Goal: Communication & Community: Answer question/provide support

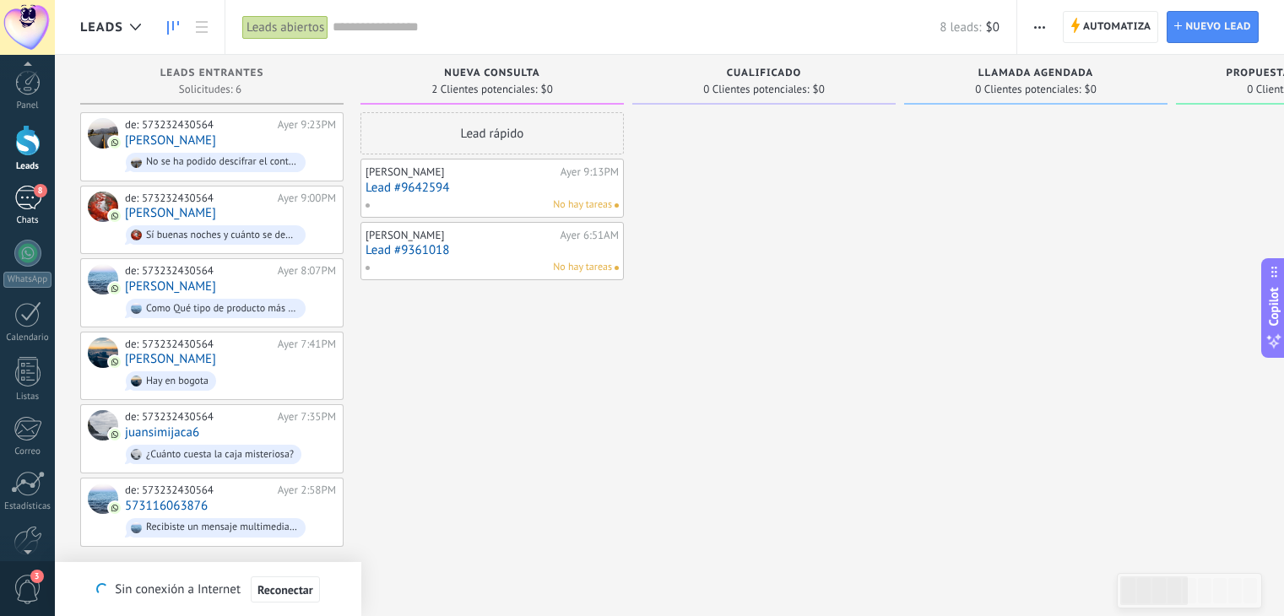
drag, startPoint x: 0, startPoint y: 0, endPoint x: 41, endPoint y: 193, distance: 197.8
click at [41, 193] on span "8" at bounding box center [41, 191] width 14 height 14
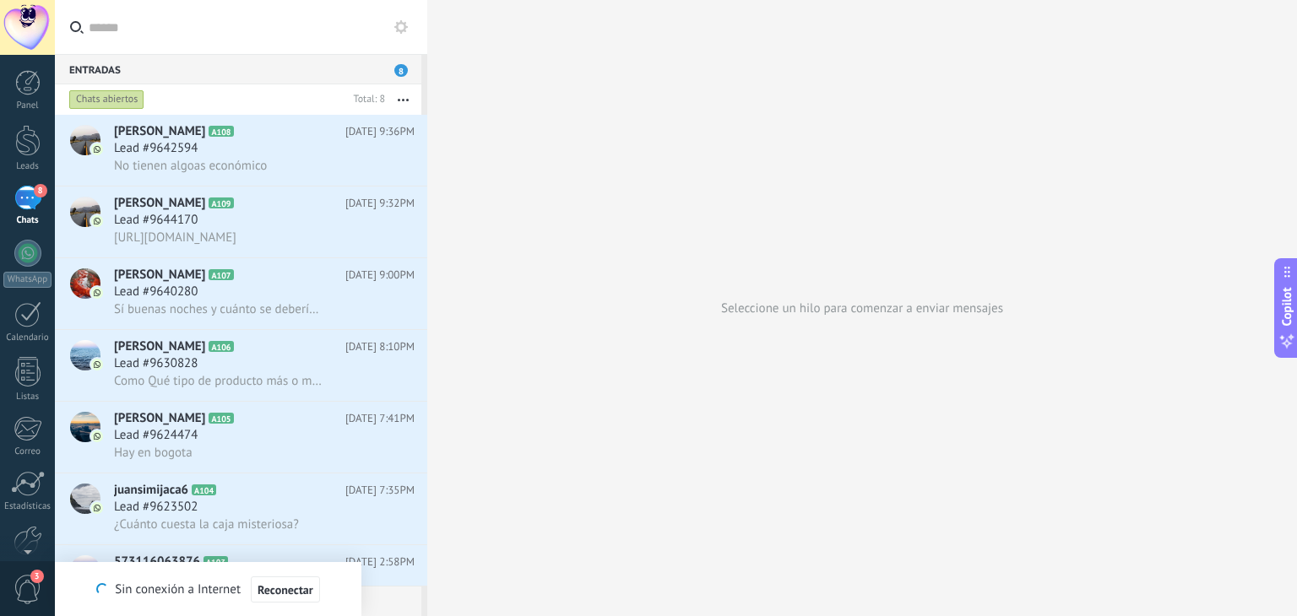
click at [655, 156] on div "Seleccione un hilo para comenzar a enviar mensajes" at bounding box center [862, 308] width 870 height 616
click at [13, 181] on div "Panel Leads 8 Chats WhatsApp Clientes" at bounding box center [27, 359] width 55 height 578
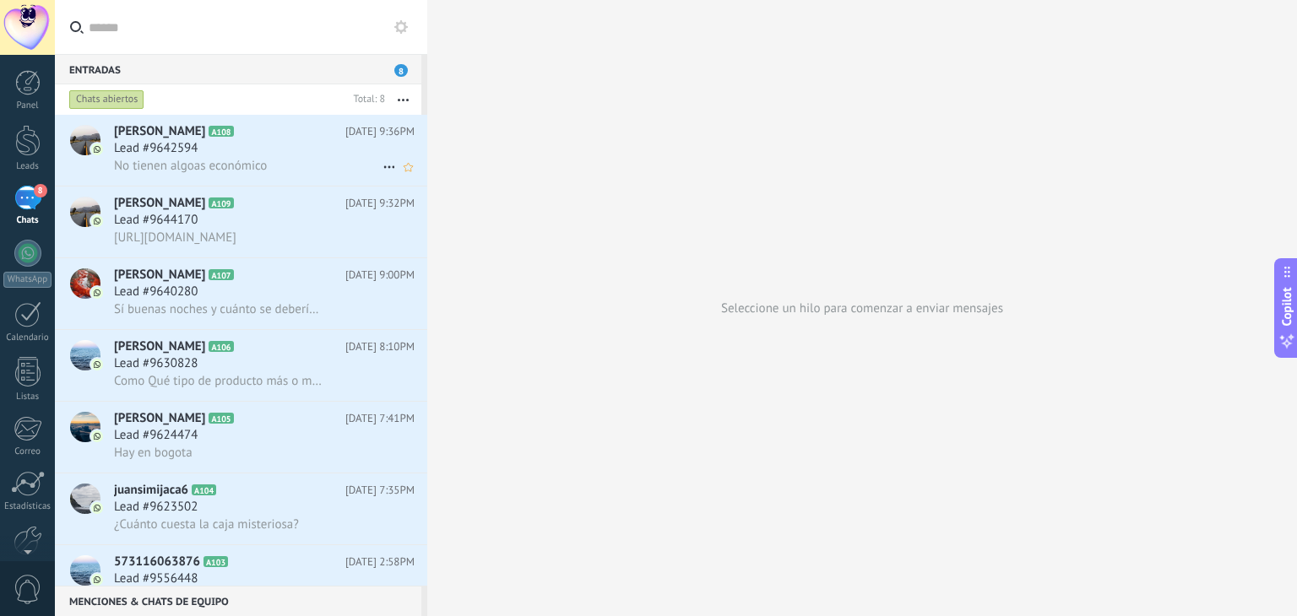
click at [206, 138] on h2 "Harold A108" at bounding box center [229, 131] width 231 height 17
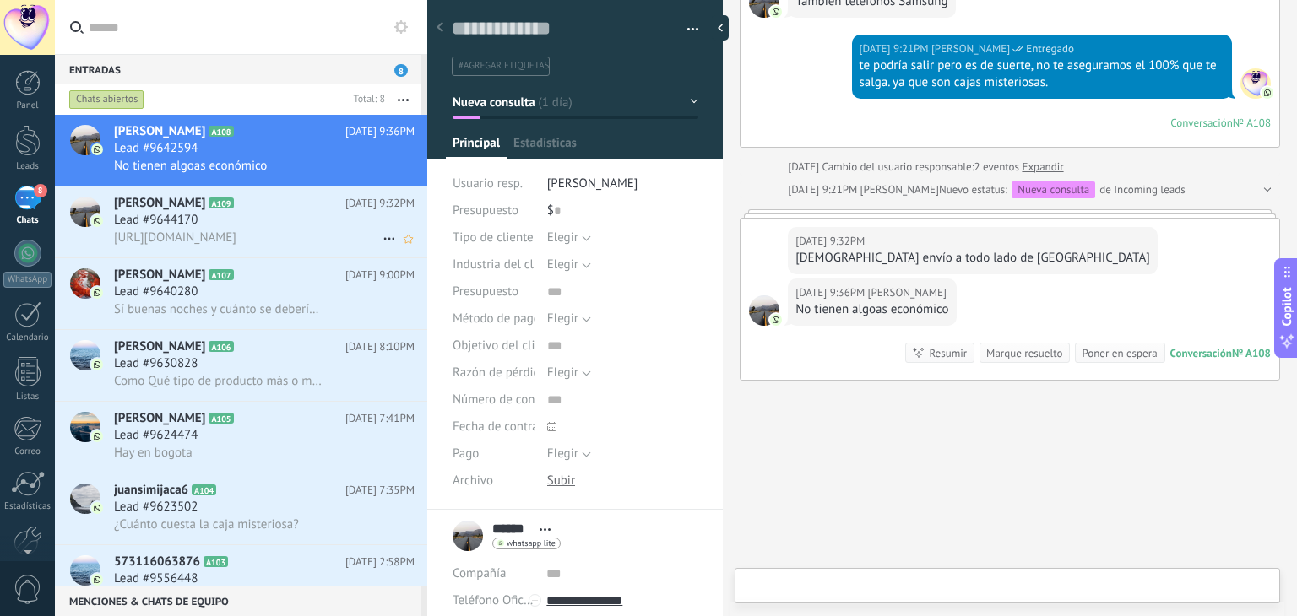
scroll to position [24, 0]
click at [213, 218] on div "Lead #9644170" at bounding box center [264, 220] width 301 height 17
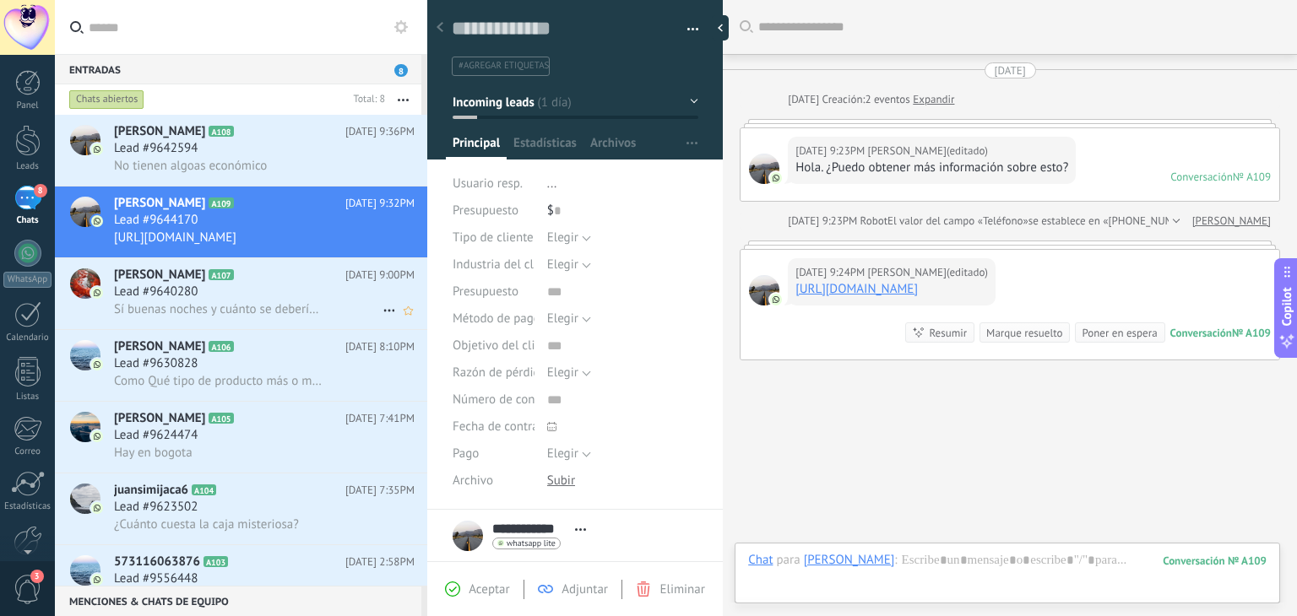
scroll to position [37, 0]
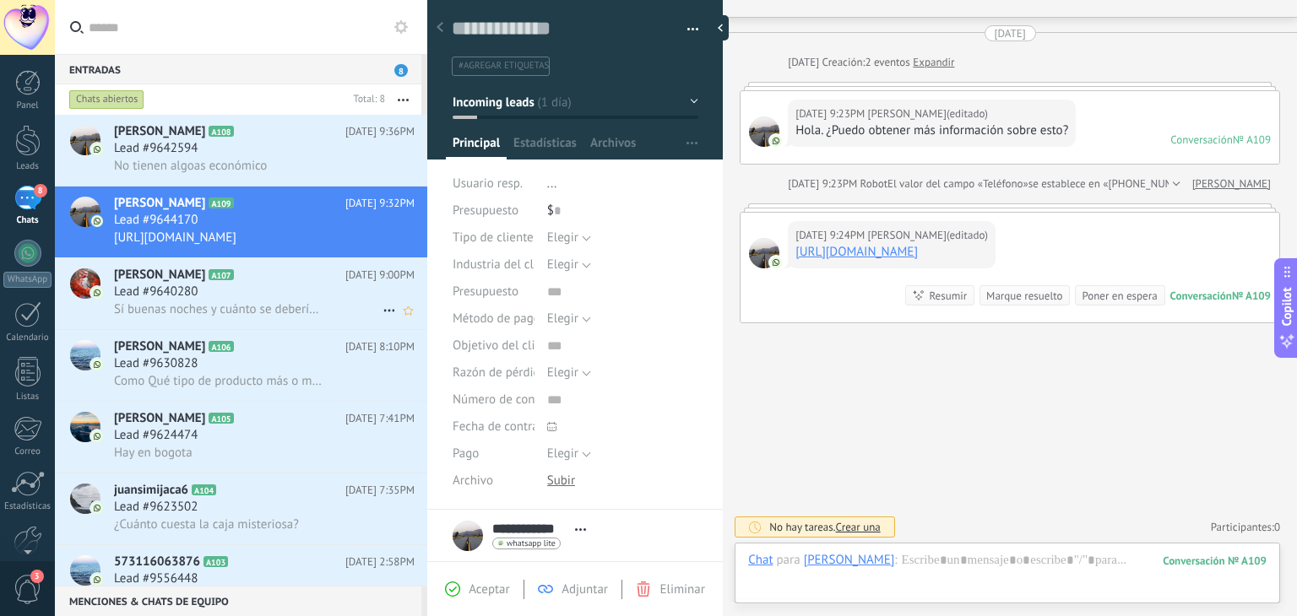
click at [215, 289] on div "Lead #9640280" at bounding box center [264, 292] width 301 height 17
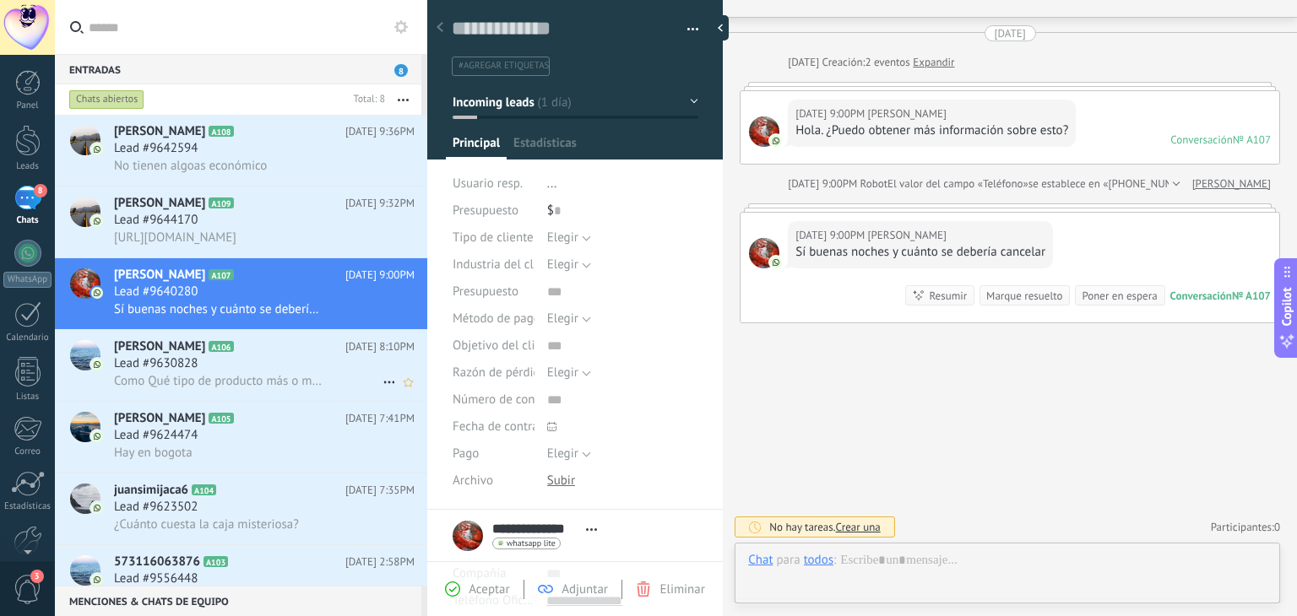
scroll to position [24, 0]
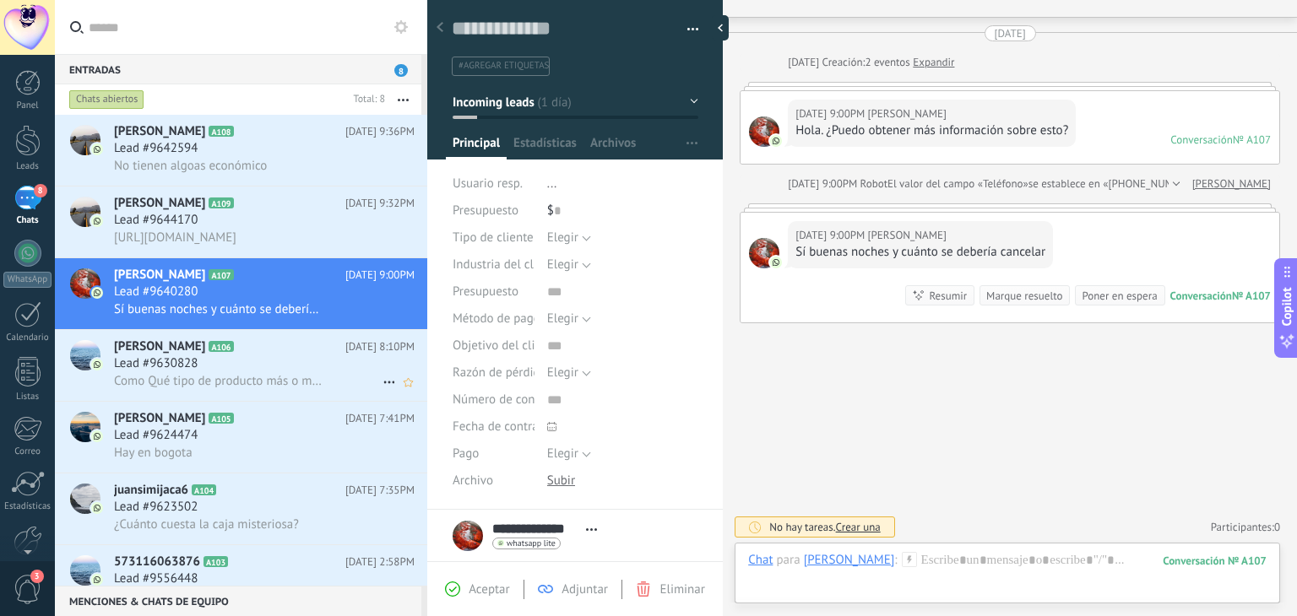
click at [217, 369] on div "Lead #9630828" at bounding box center [264, 364] width 301 height 17
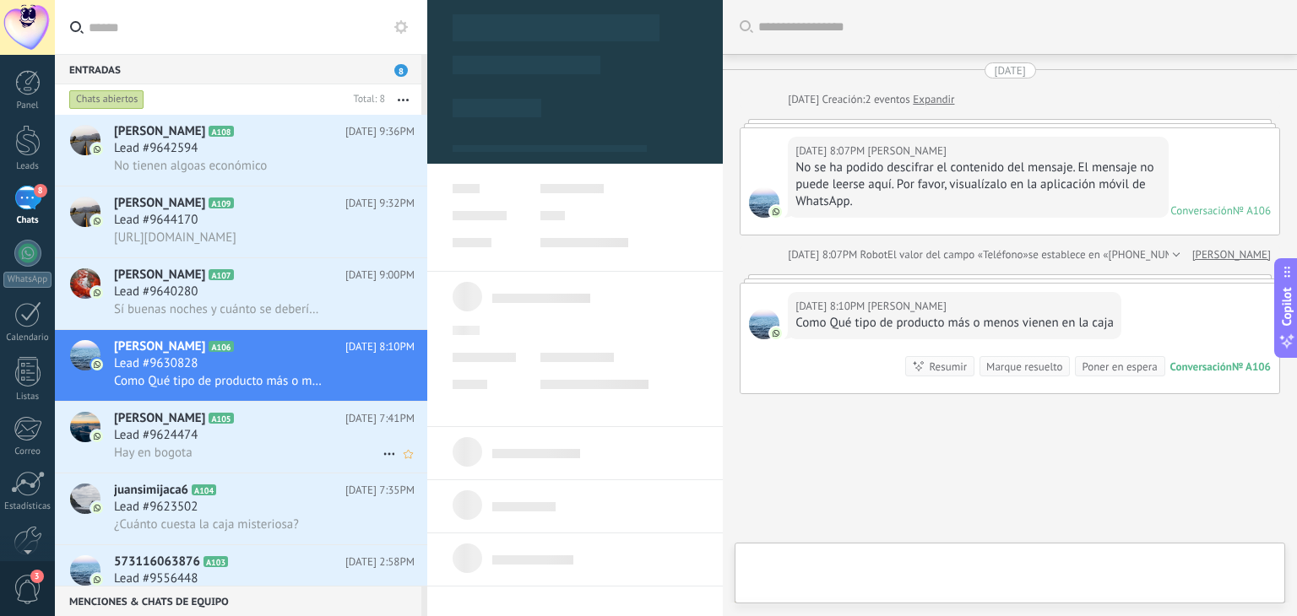
scroll to position [101, 0]
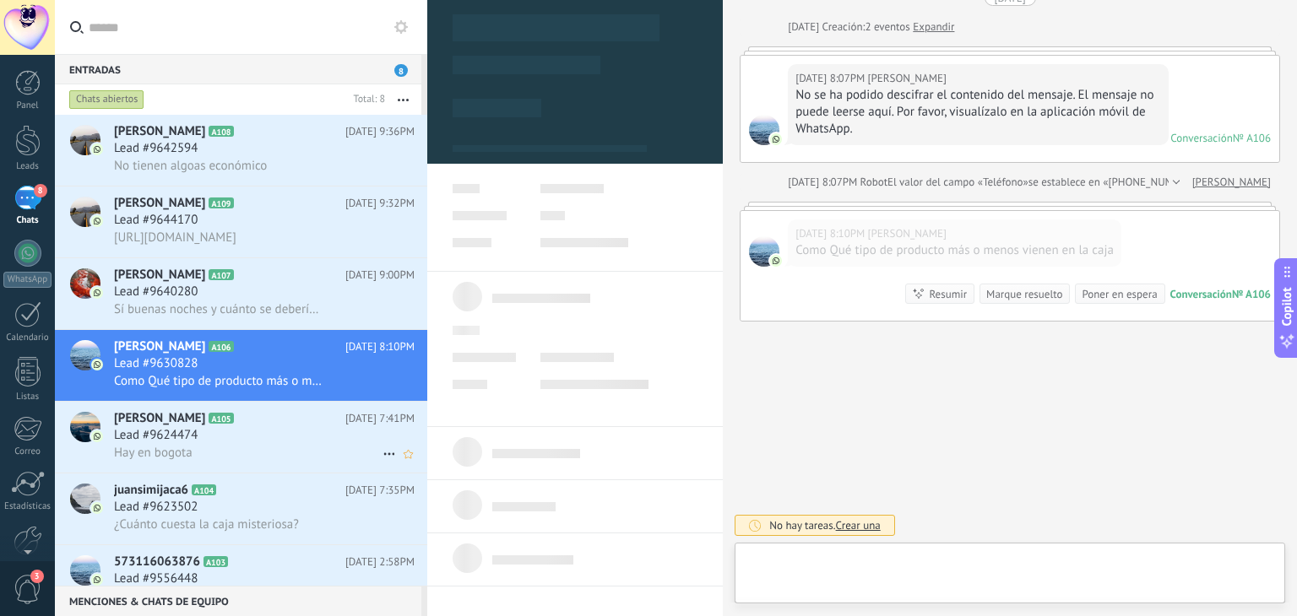
click at [222, 444] on div "Lead #9624474" at bounding box center [264, 435] width 301 height 17
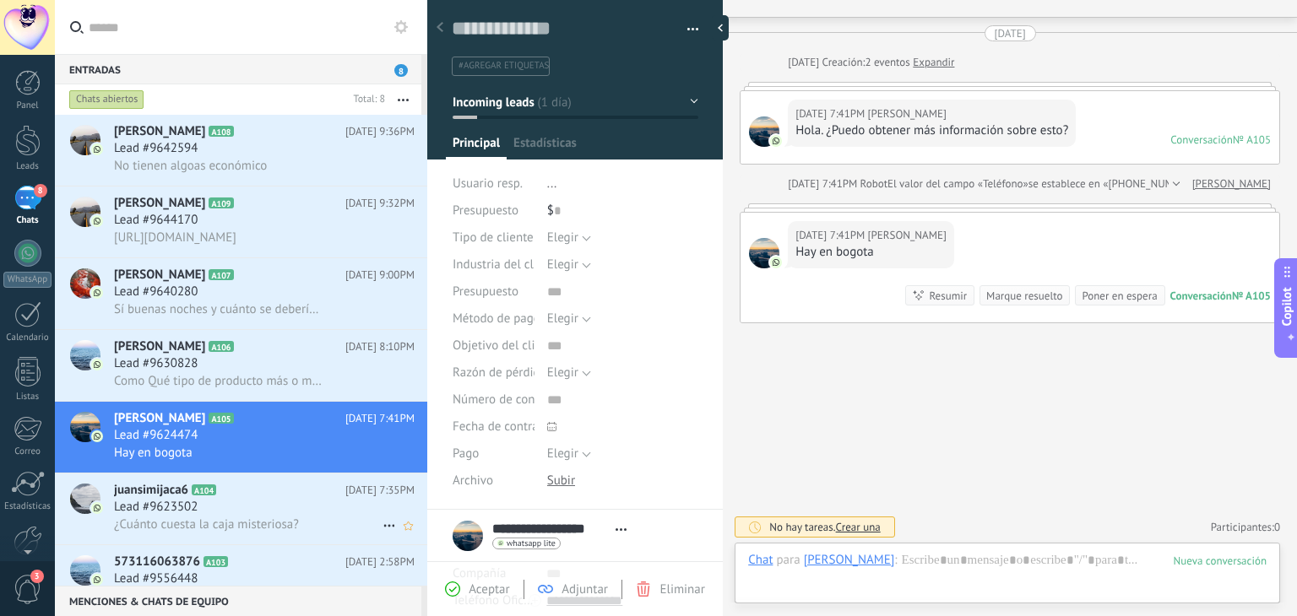
scroll to position [24, 0]
click at [223, 494] on icon at bounding box center [229, 490] width 17 height 17
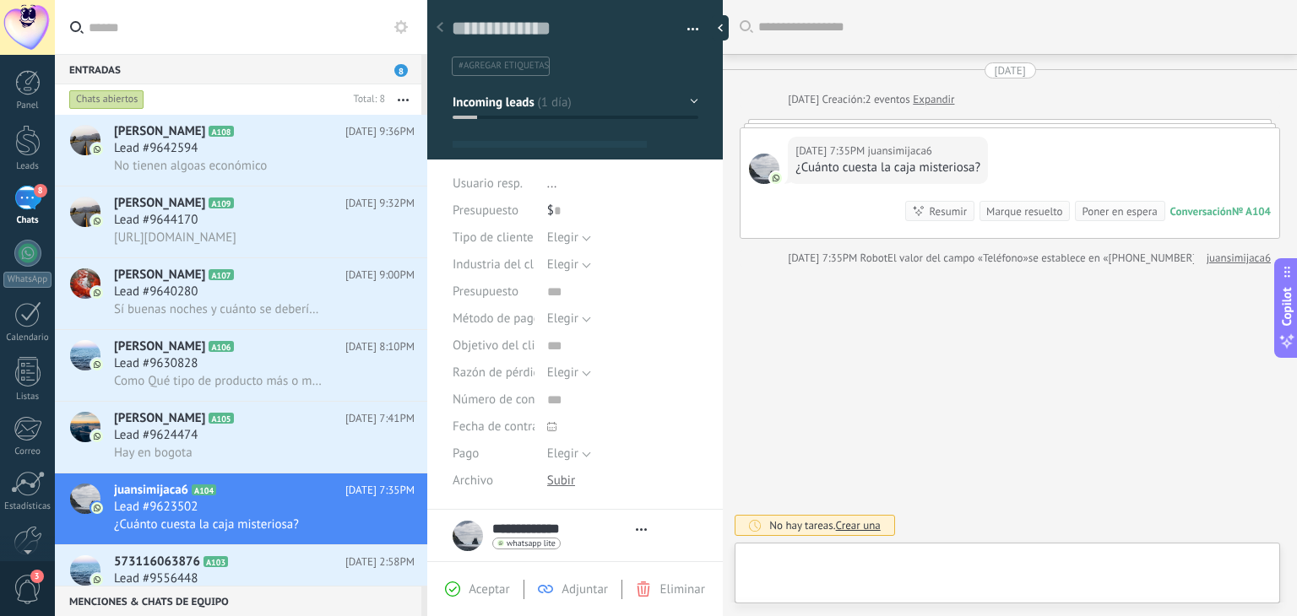
type textarea "**********"
